Goal: Transaction & Acquisition: Book appointment/travel/reservation

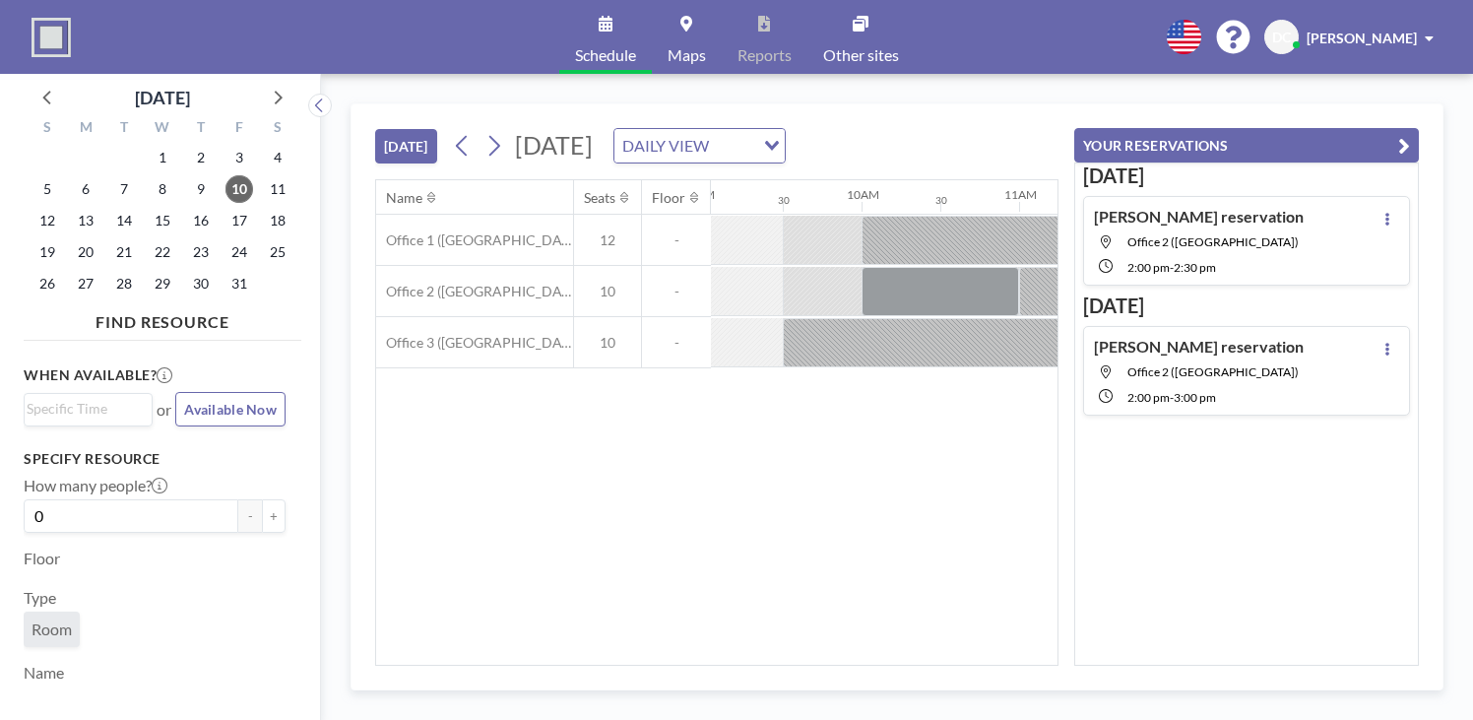
scroll to position [0, 1456]
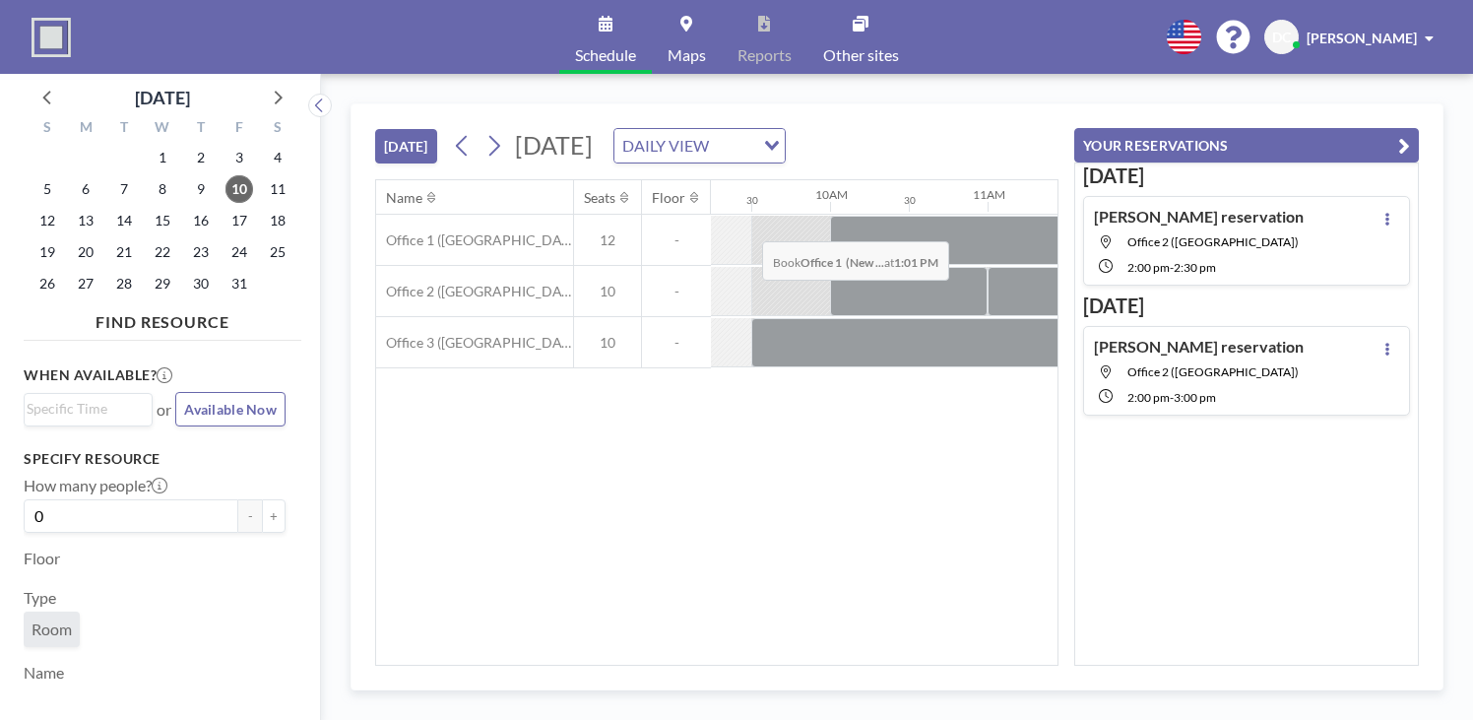
click at [1307, 216] on div at bounding box center [1344, 240] width 74 height 49
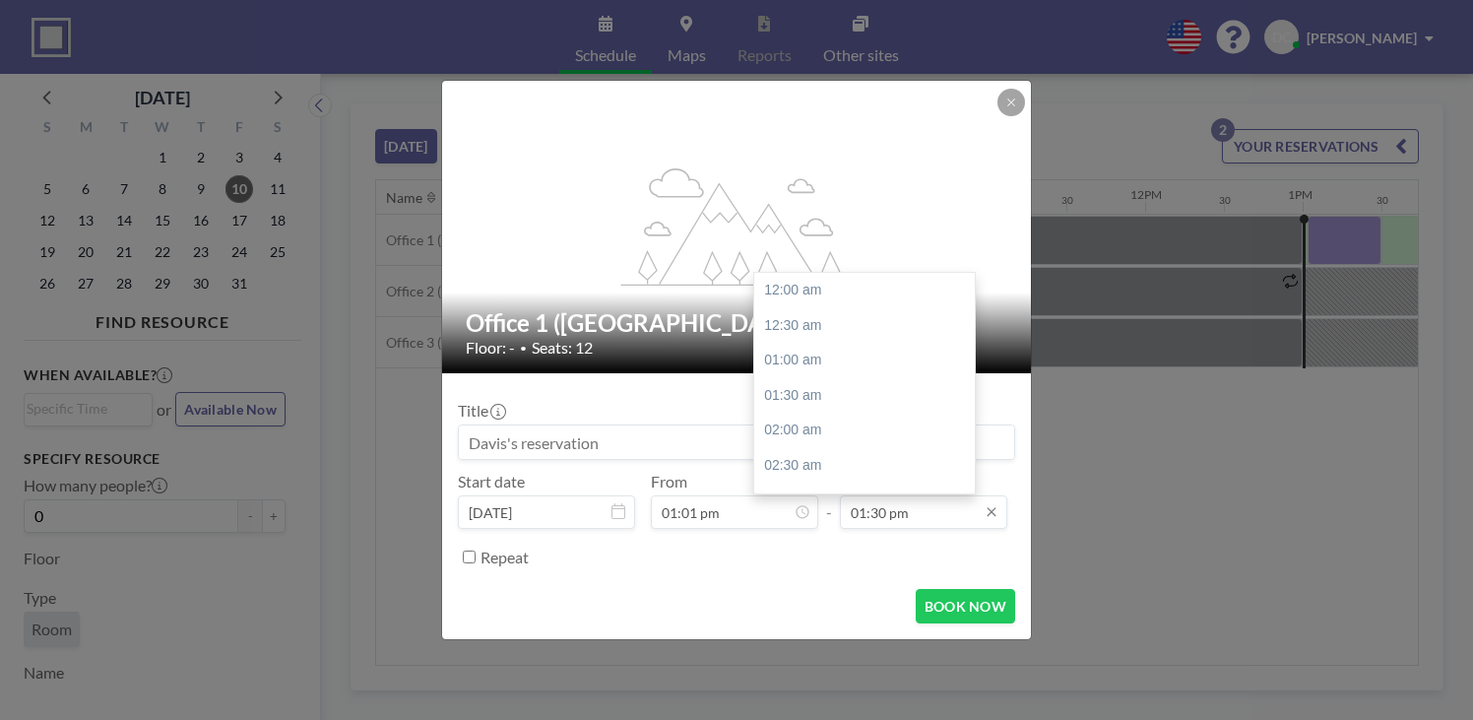
scroll to position [824, 0]
click at [851, 495] on input "01:30 pm" at bounding box center [923, 511] width 167 height 33
click at [792, 430] on div "02:00 pm" at bounding box center [864, 447] width 221 height 35
type input "02:00 pm"
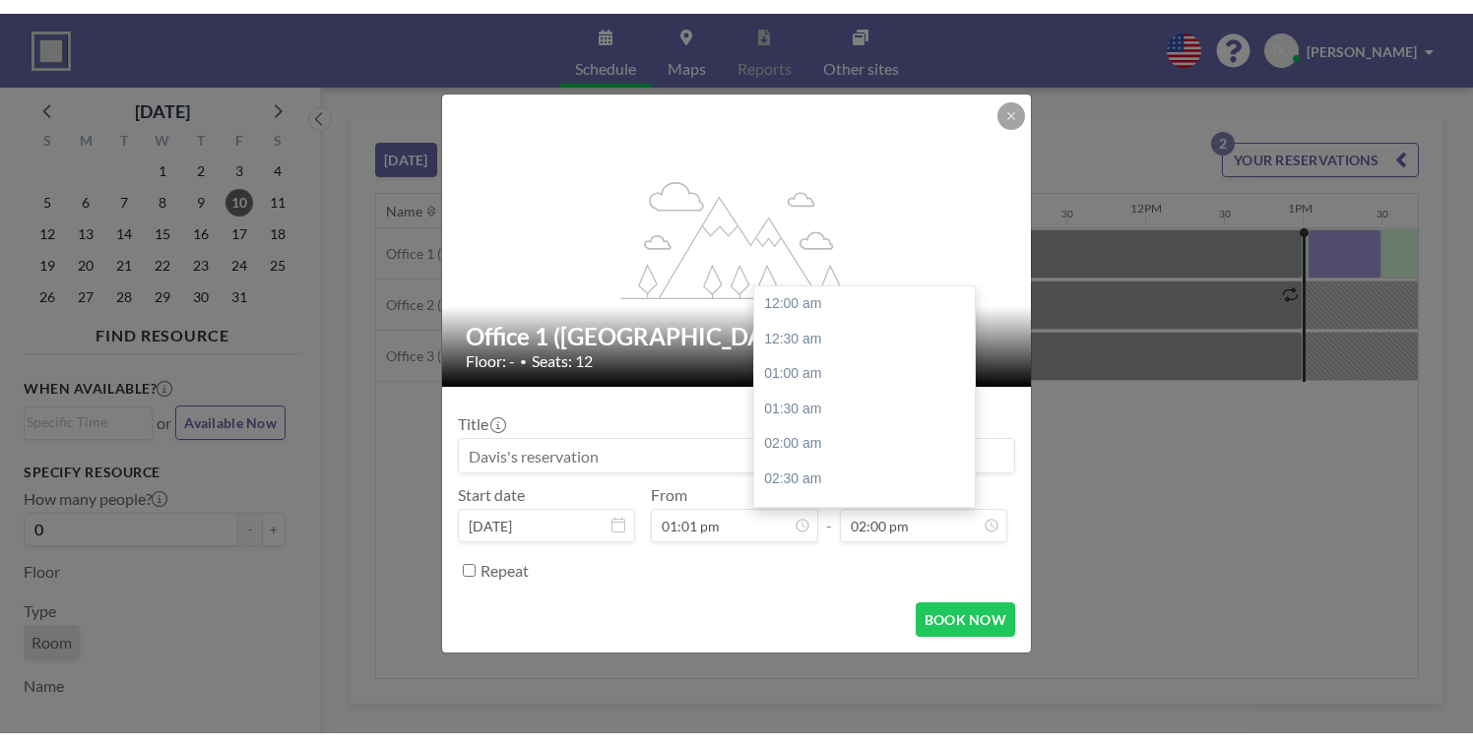
scroll to position [855, 0]
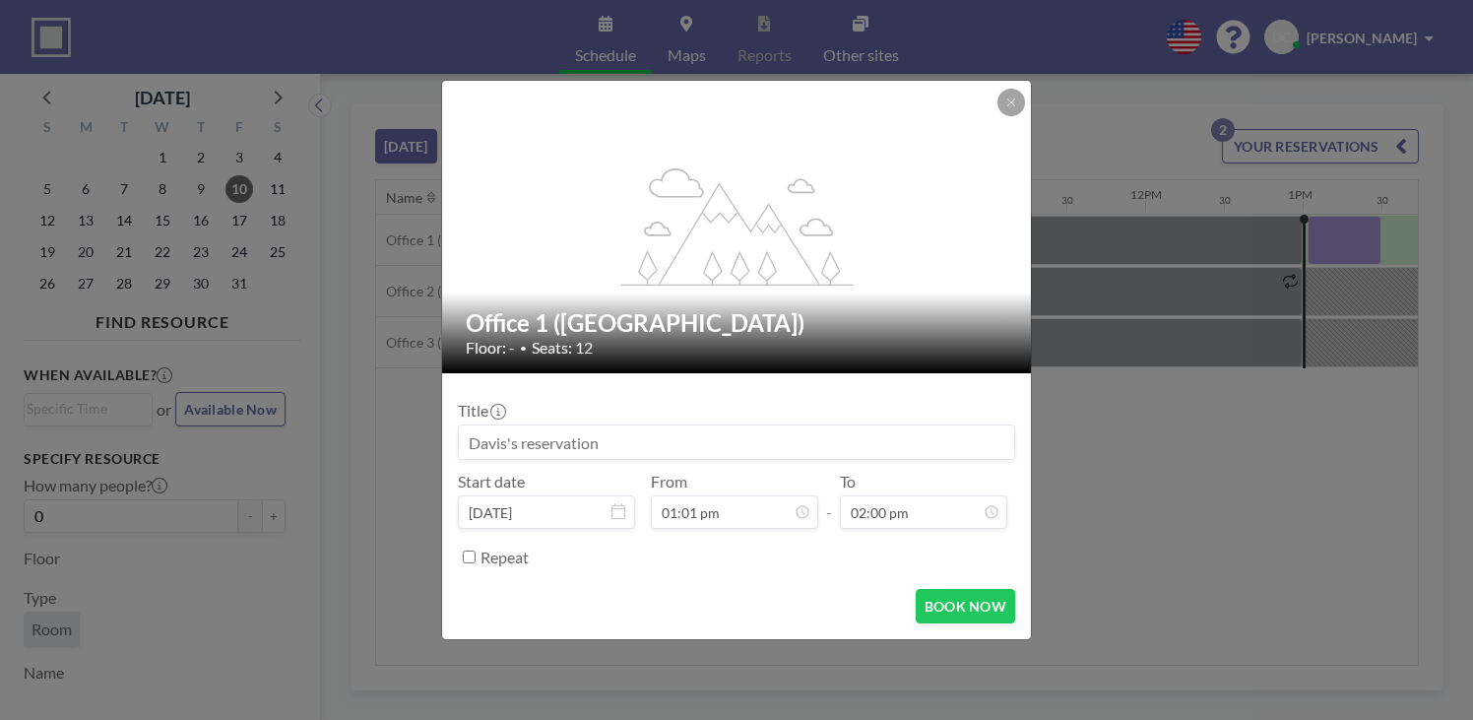
click at [604, 432] on input at bounding box center [736, 441] width 555 height 33
type input "COOOOPPEEEERRRR"
click at [940, 589] on button "BOOK NOW" at bounding box center [965, 606] width 99 height 34
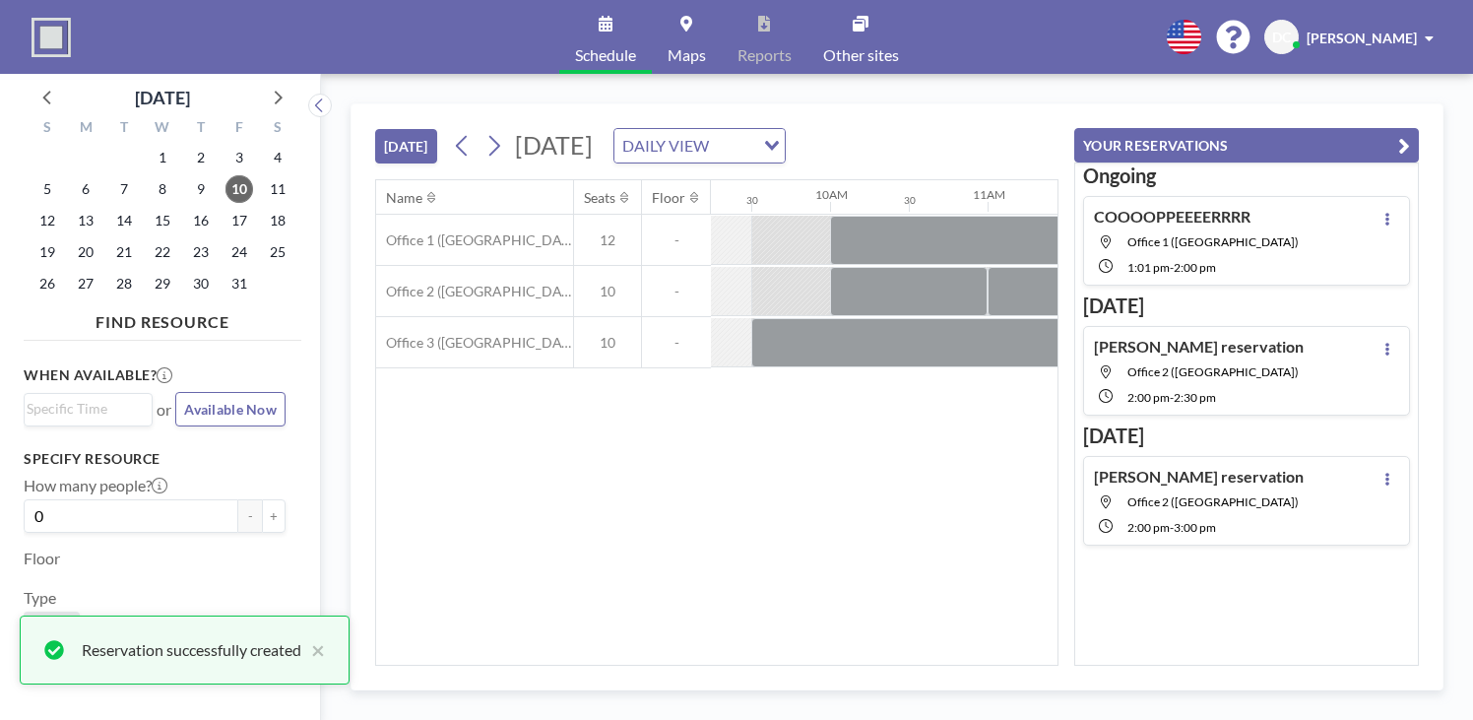
click at [909, 473] on div "Name Seats Floor 12AM 30 1AM 30 2AM 30 3AM 30 4AM 30 5AM 30 6AM 30 7AM 30 8AM 3…" at bounding box center [716, 422] width 681 height 484
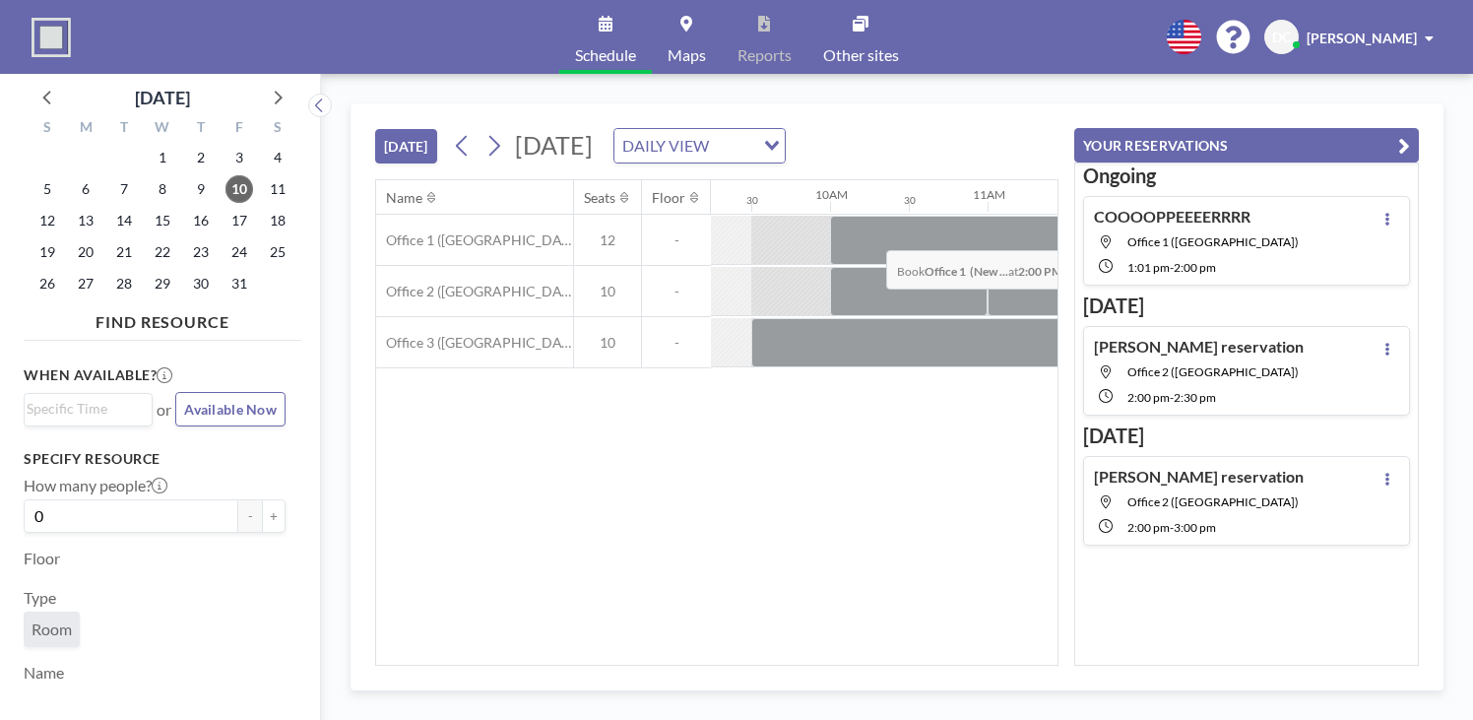
drag, startPoint x: 947, startPoint y: 242, endPoint x: 948, endPoint y: 204, distance: 38.4
click at [948, 215] on div "Office 1 ([GEOGRAPHIC_DATA]) 12 - Office 2 (New Building) 10 - Office 3 ([GEOGR…" at bounding box center [977, 292] width 4115 height 154
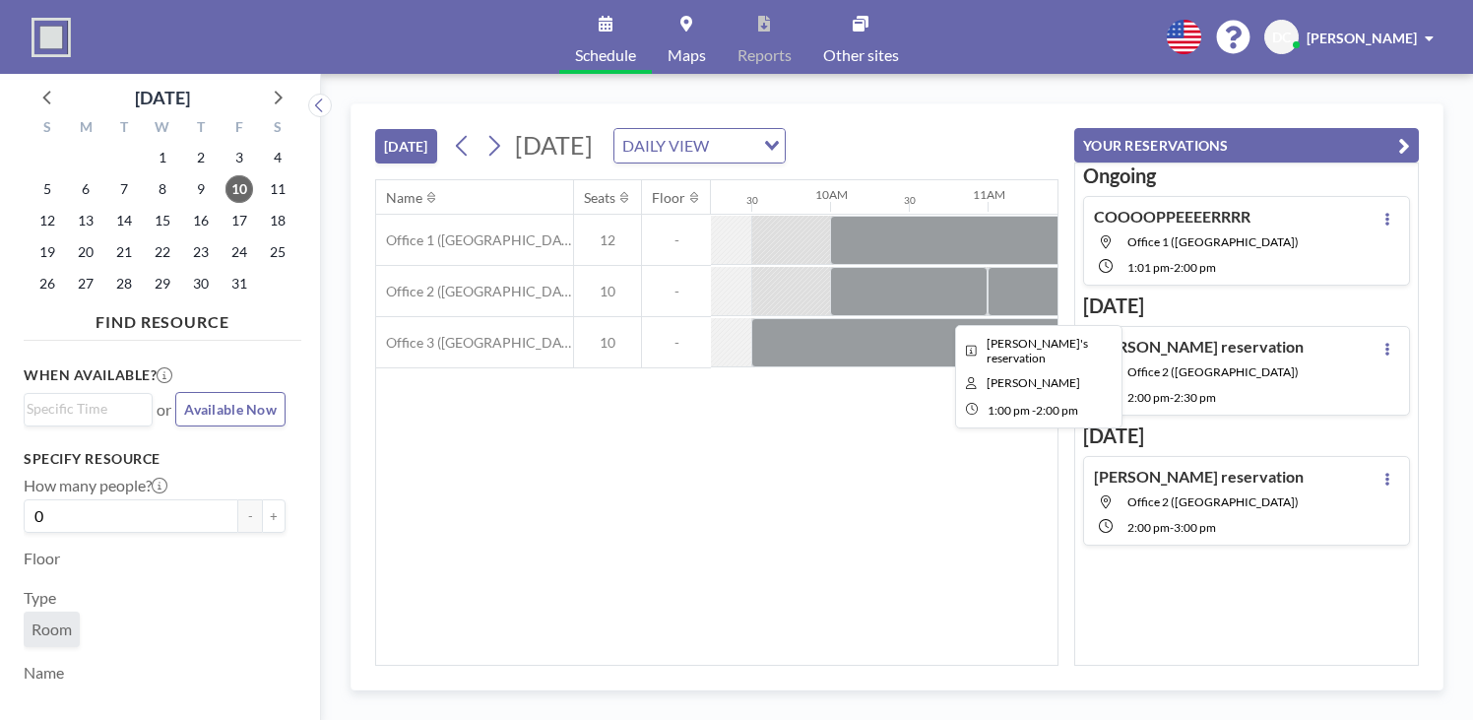
click at [1303, 267] on div at bounding box center [1382, 291] width 158 height 49
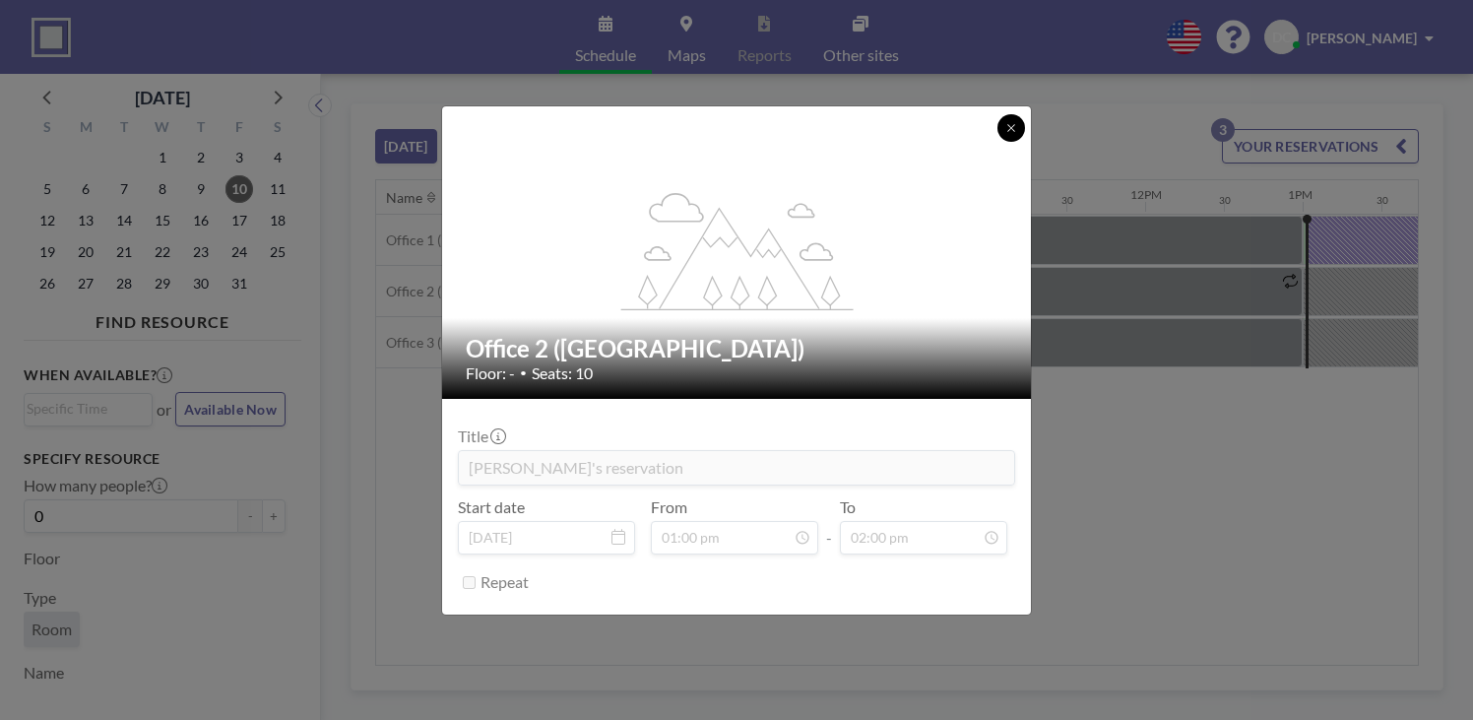
click at [997, 142] on button at bounding box center [1011, 128] width 28 height 28
